Goal: Navigation & Orientation: Find specific page/section

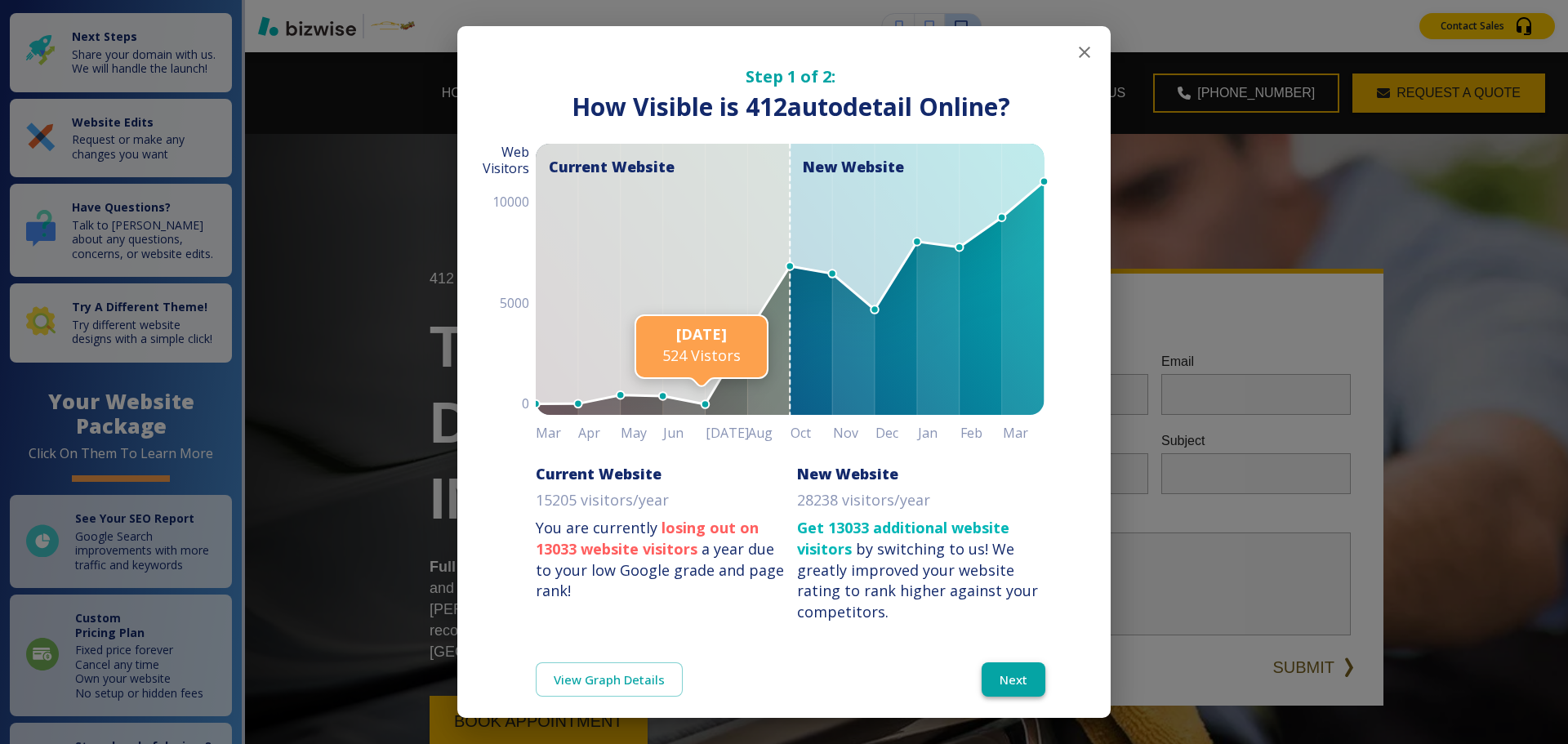
click at [1006, 669] on button "Next" at bounding box center [1013, 680] width 64 height 34
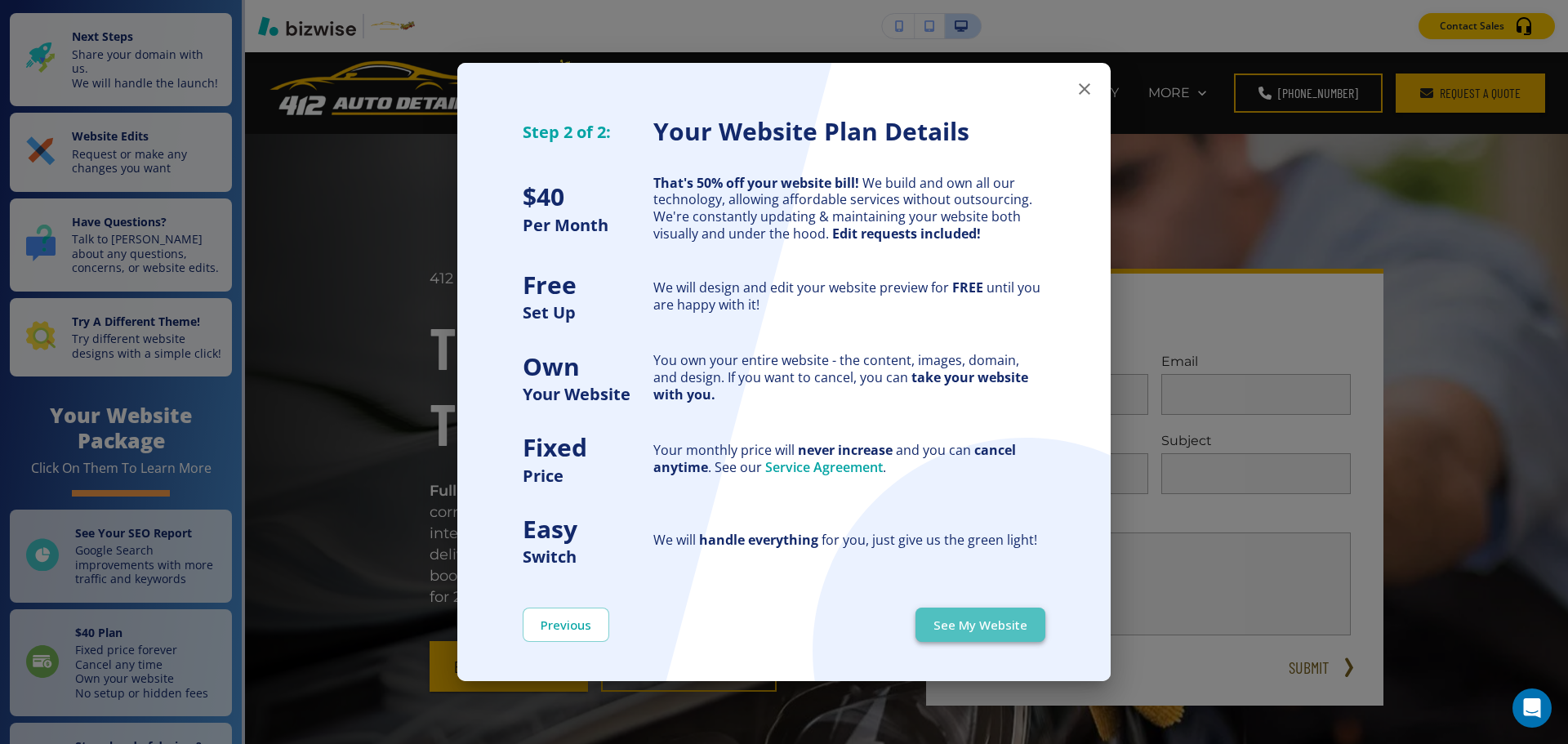
click at [997, 629] on button "See My Website" at bounding box center [981, 625] width 130 height 34
